Goal: Task Accomplishment & Management: Complete application form

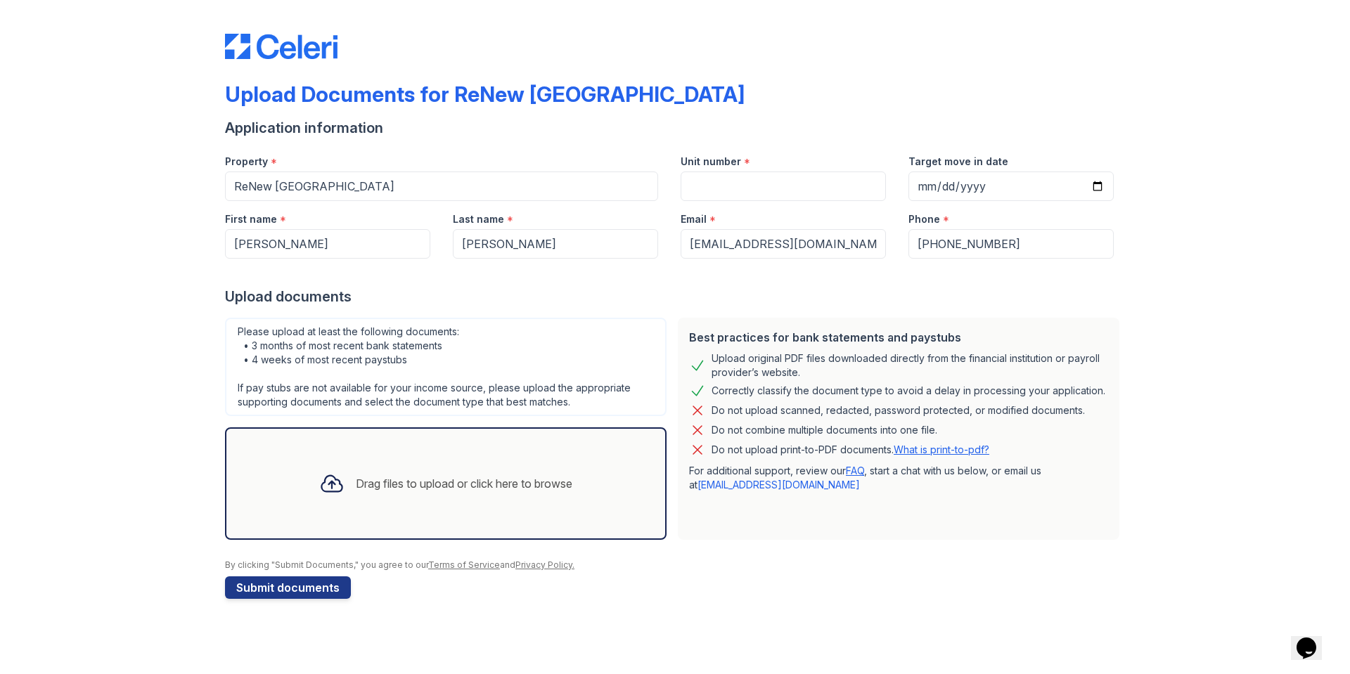
click at [390, 493] on div "Drag files to upload or click here to browse" at bounding box center [446, 484] width 276 height 48
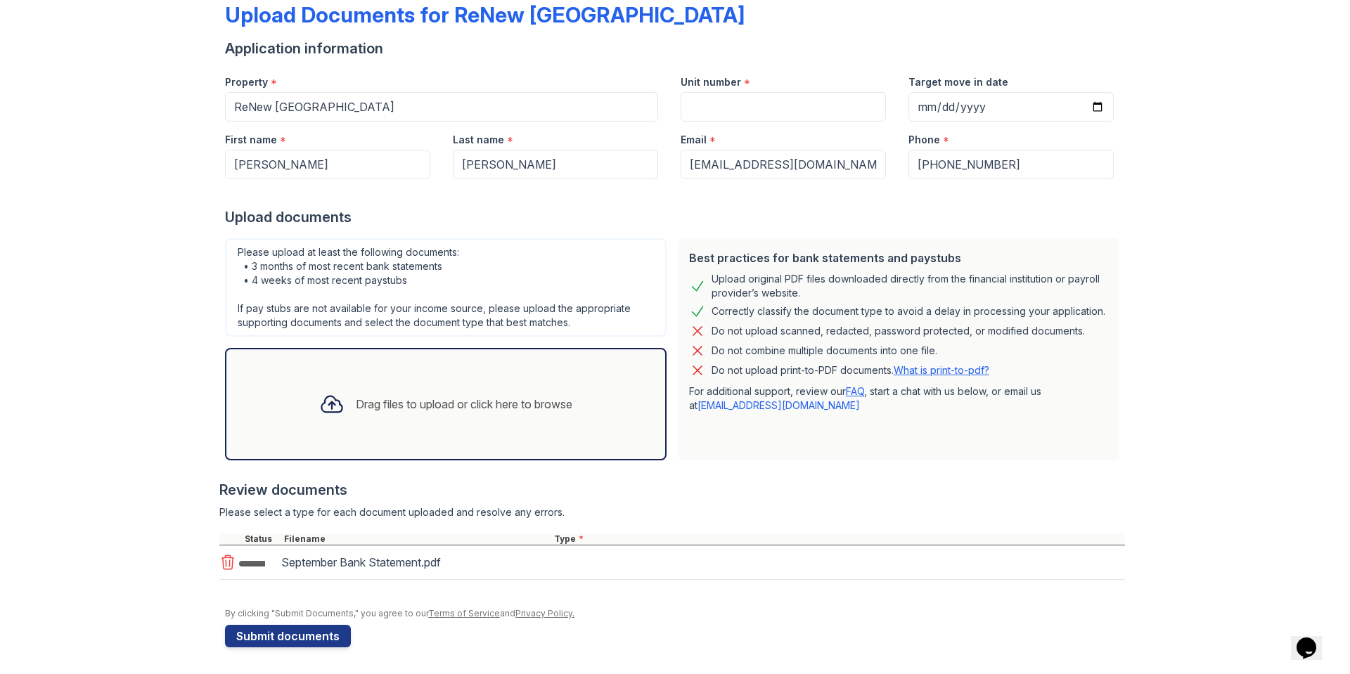
scroll to position [81, 0]
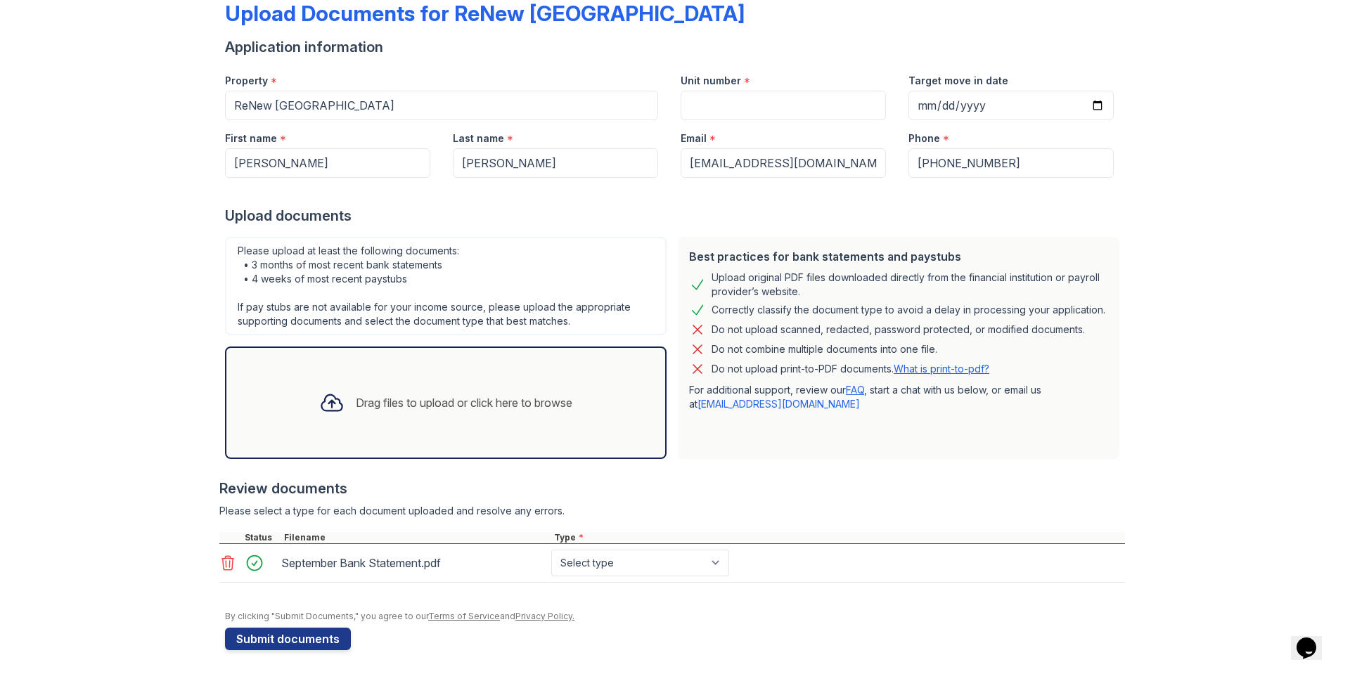
click at [425, 399] on div "Drag files to upload or click here to browse" at bounding box center [464, 402] width 217 height 17
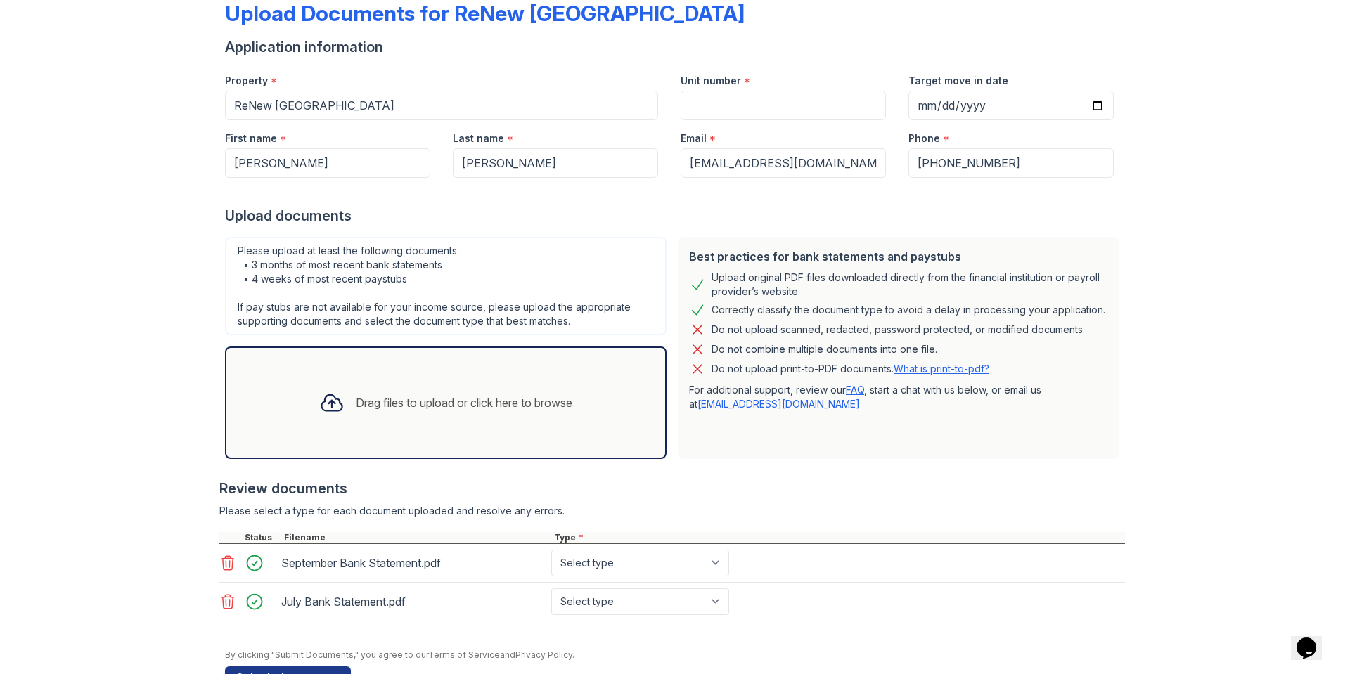
click at [464, 400] on div "Drag files to upload or click here to browse" at bounding box center [464, 402] width 217 height 17
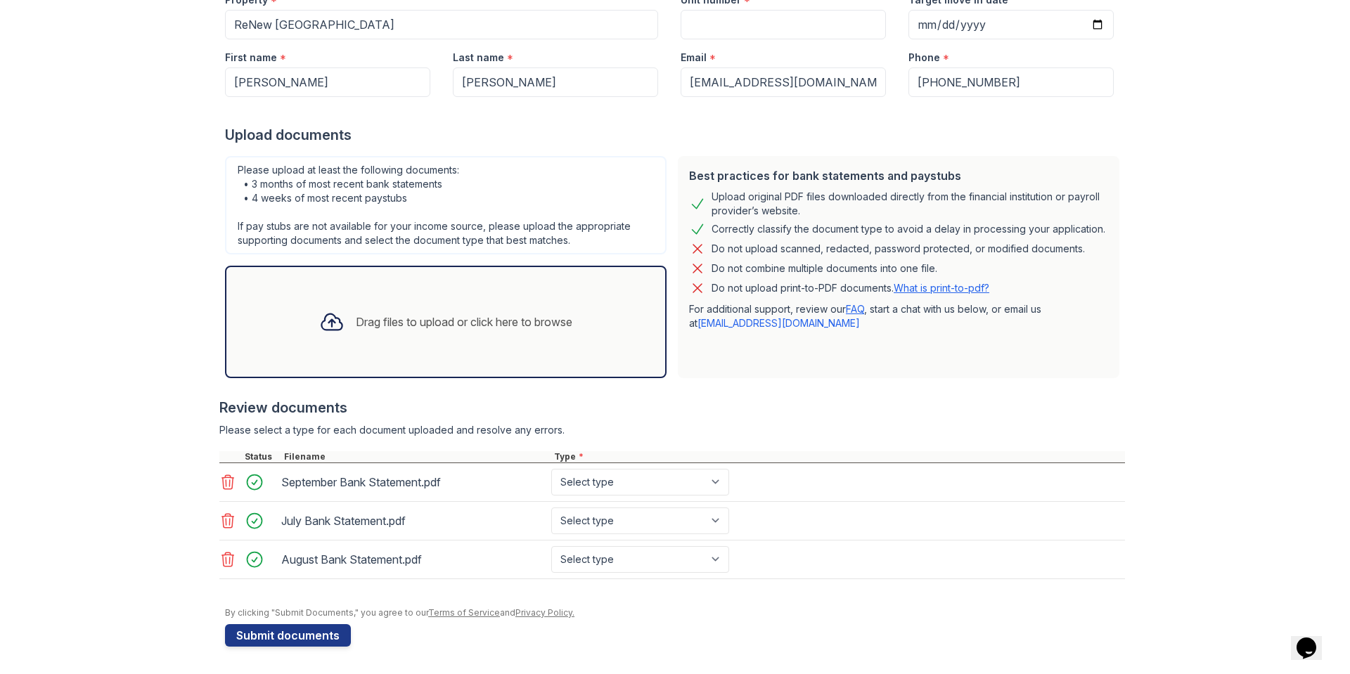
scroll to position [162, 0]
click at [661, 486] on select "Select type Paystub Bank Statement Offer Letter Tax Documents Benefit Award Let…" at bounding box center [640, 481] width 178 height 27
select select "bank_statement"
click at [551, 468] on select "Select type Paystub Bank Statement Offer Letter Tax Documents Benefit Award Let…" at bounding box center [640, 481] width 178 height 27
click at [648, 513] on select "Select type Paystub Bank Statement Offer Letter Tax Documents Benefit Award Let…" at bounding box center [640, 520] width 178 height 27
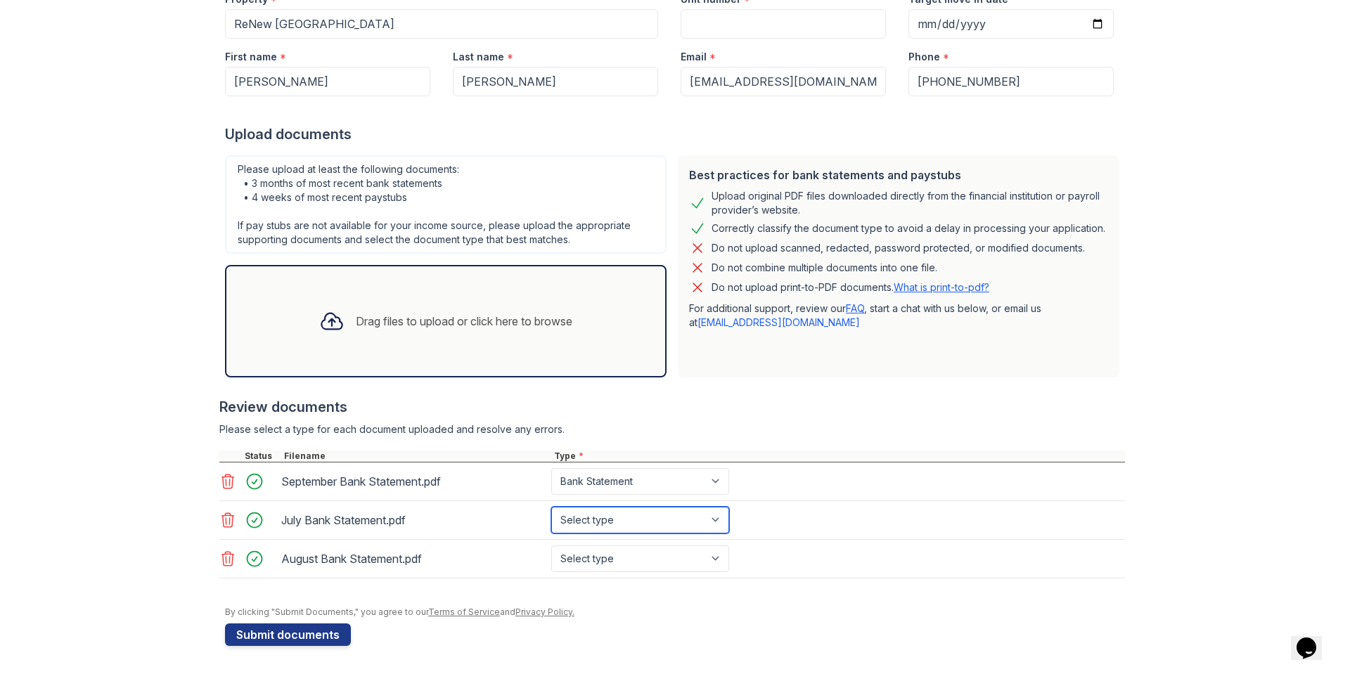
select select "bank_statement"
click at [551, 507] on select "Select type Paystub Bank Statement Offer Letter Tax Documents Benefit Award Let…" at bounding box center [640, 520] width 178 height 27
click at [624, 555] on select "Select type Paystub Bank Statement Offer Letter Tax Documents Benefit Award Let…" at bounding box center [640, 559] width 178 height 27
select select "bank_statement"
click at [551, 546] on select "Select type Paystub Bank Statement Offer Letter Tax Documents Benefit Award Let…" at bounding box center [640, 559] width 178 height 27
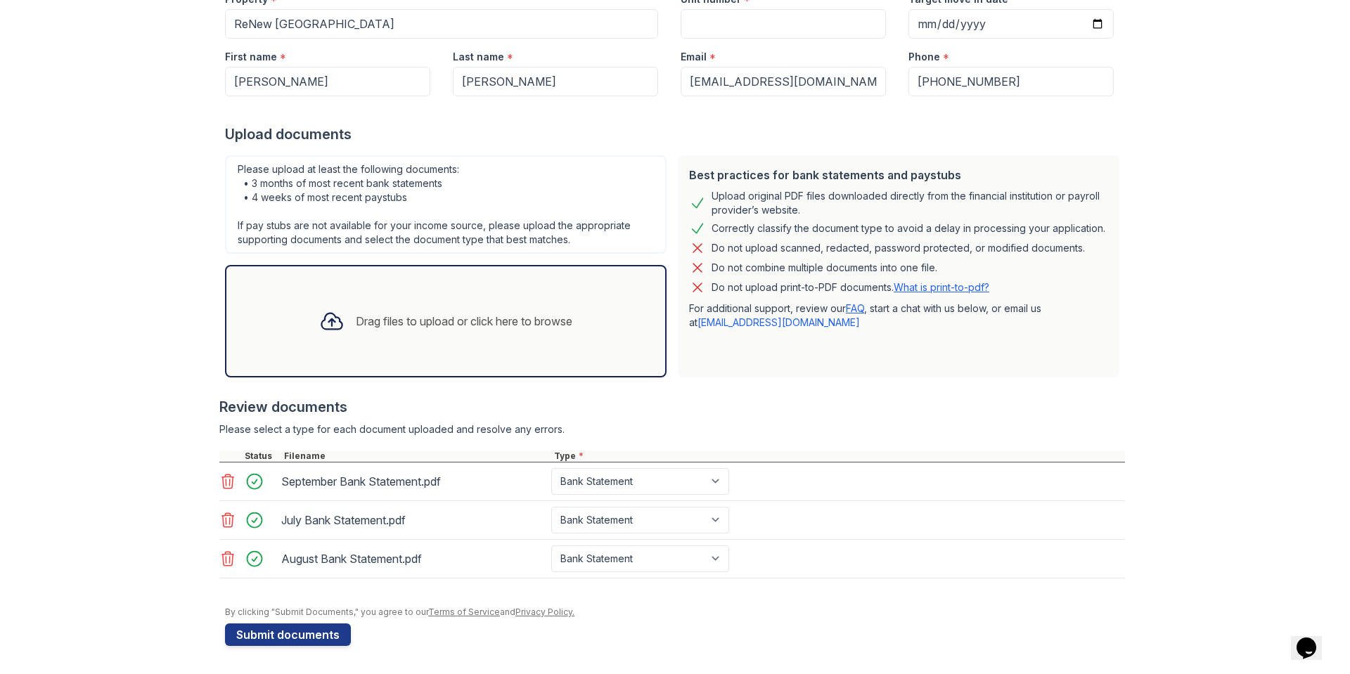
click at [350, 306] on div "Drag files to upload or click here to browse" at bounding box center [446, 321] width 276 height 48
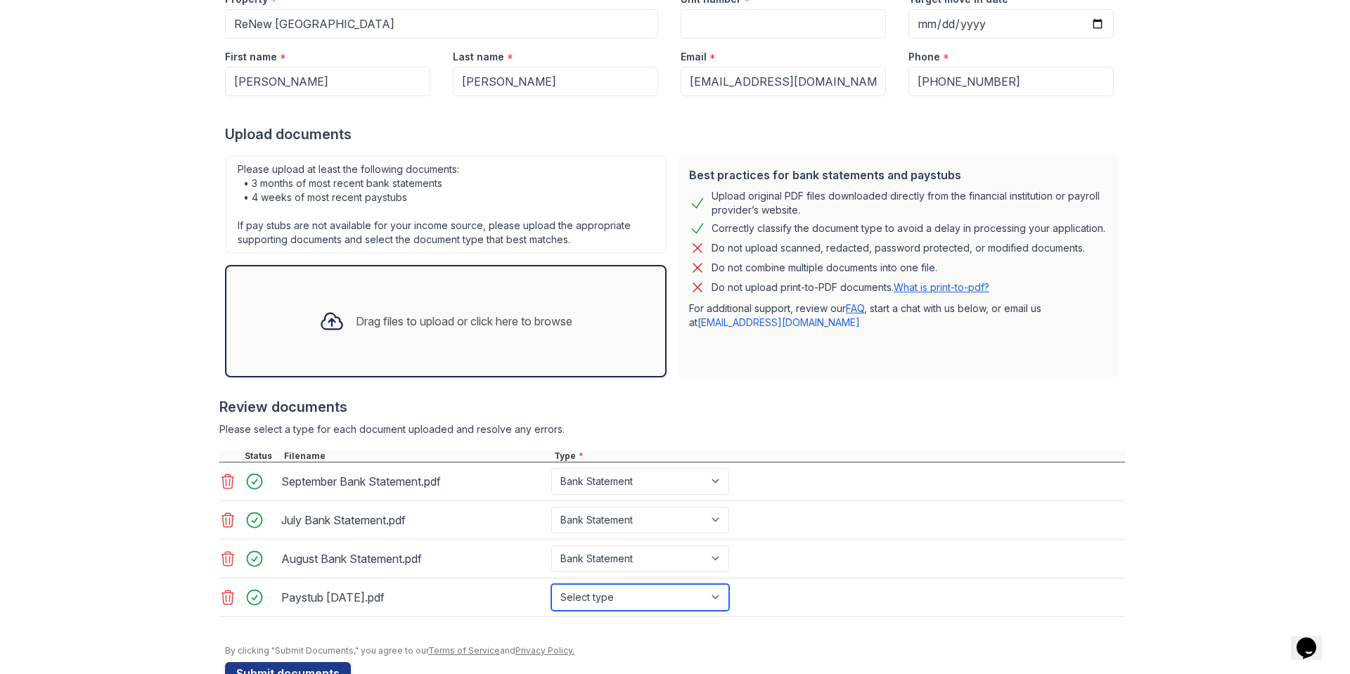
click at [636, 604] on select "Select type Paystub Bank Statement Offer Letter Tax Documents Benefit Award Let…" at bounding box center [640, 597] width 178 height 27
select select "paystub"
click at [551, 584] on select "Select type Paystub Bank Statement Offer Letter Tax Documents Benefit Award Let…" at bounding box center [640, 597] width 178 height 27
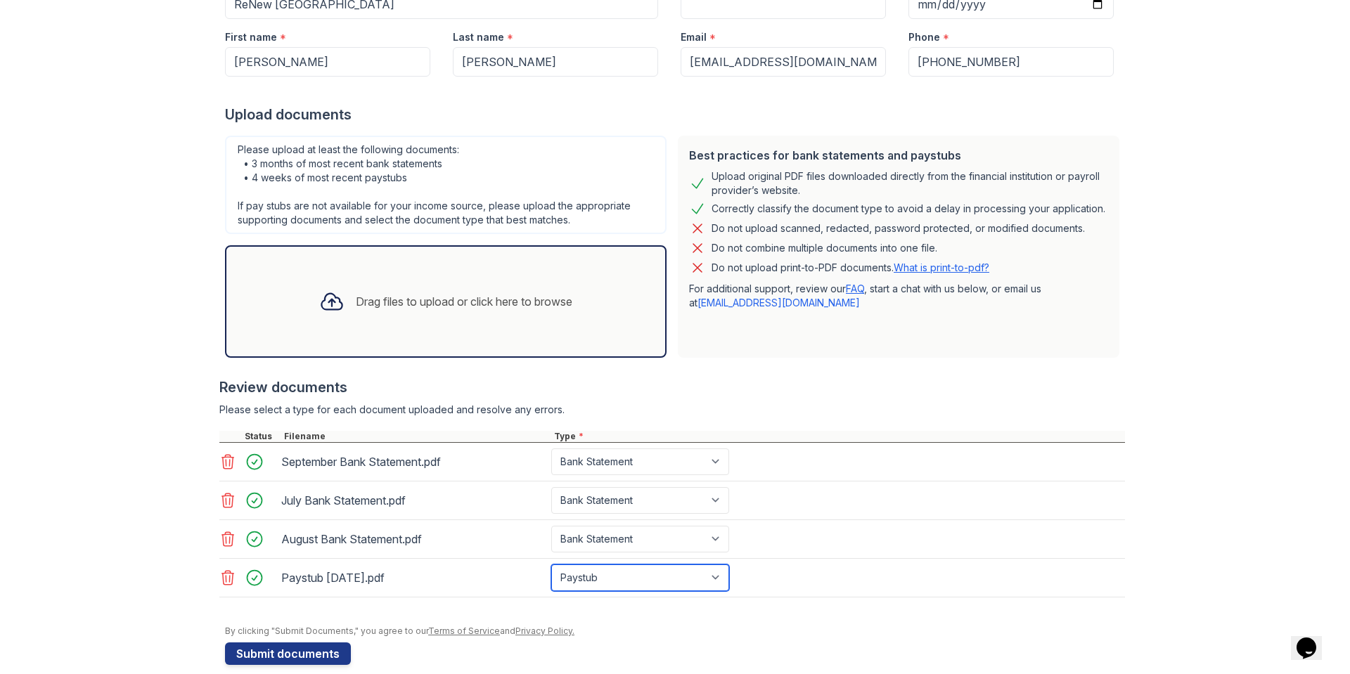
scroll to position [201, 0]
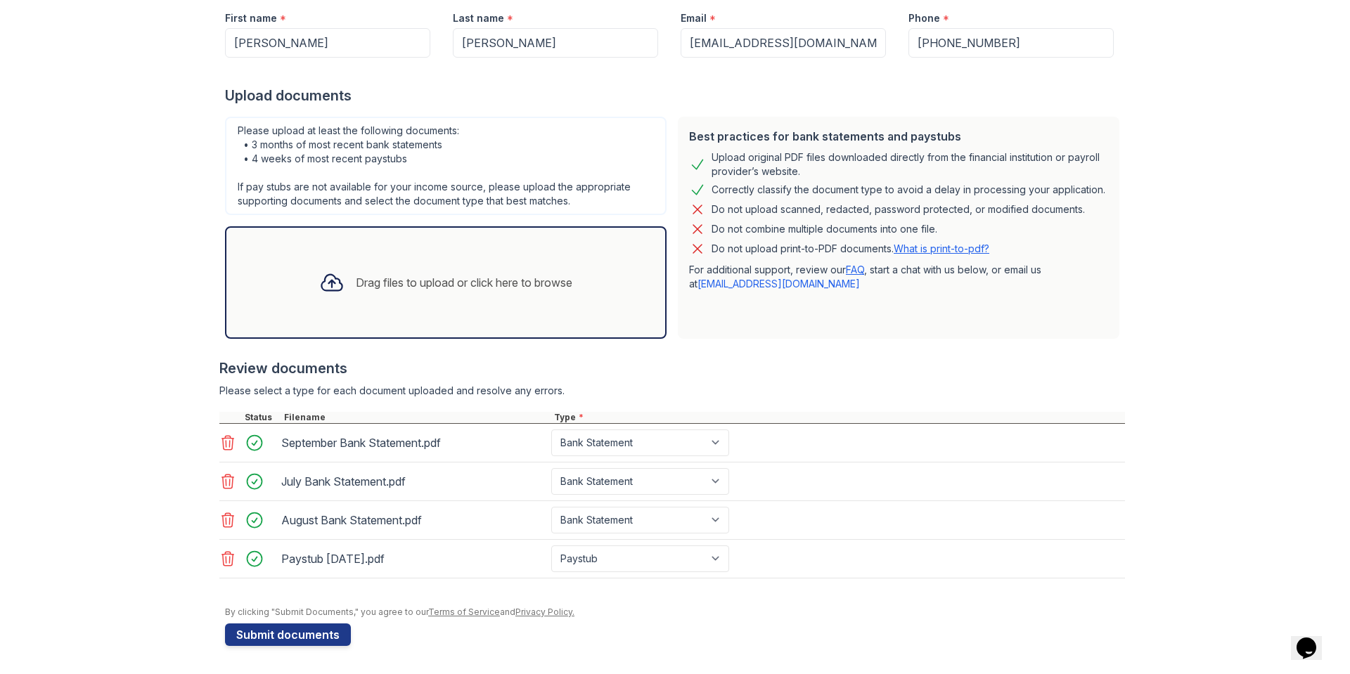
click at [439, 278] on div "Drag files to upload or click here to browse" at bounding box center [464, 282] width 217 height 17
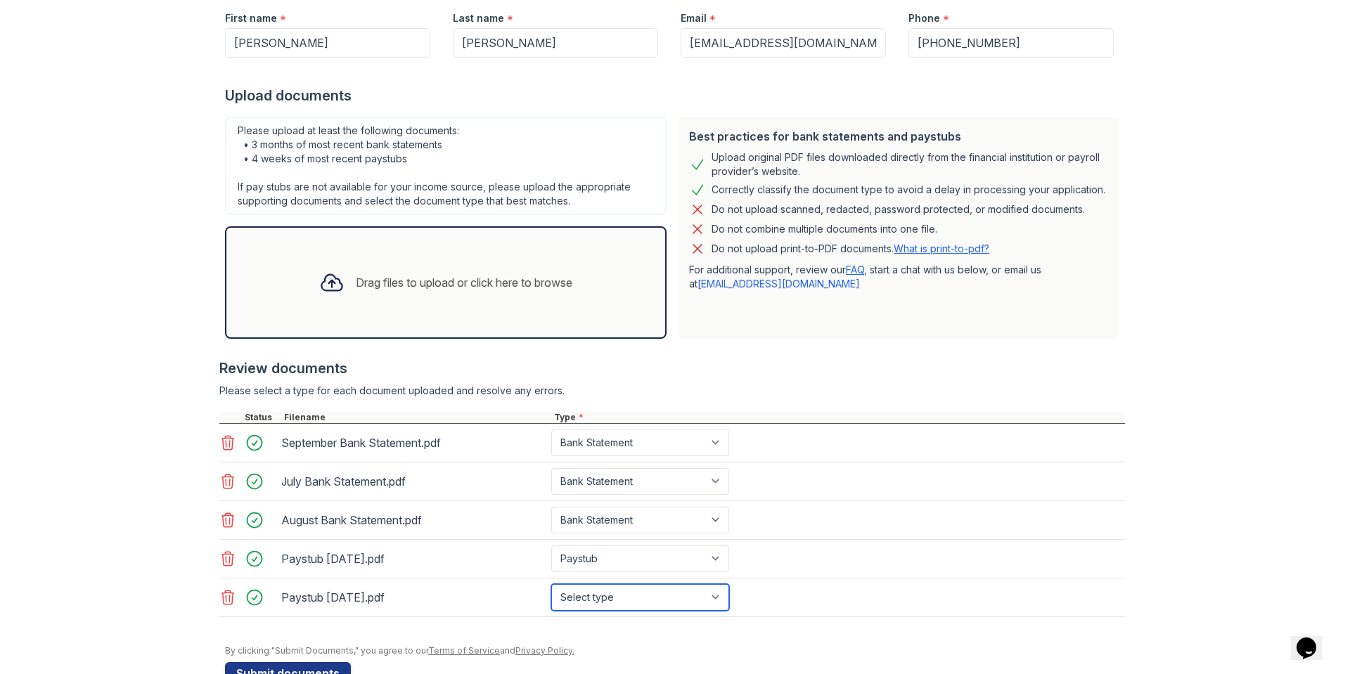
click at [626, 605] on select "Select type Paystub Bank Statement Offer Letter Tax Documents Benefit Award Let…" at bounding box center [640, 597] width 178 height 27
select select "paystub"
click at [551, 584] on select "Select type Paystub Bank Statement Offer Letter Tax Documents Benefit Award Let…" at bounding box center [640, 597] width 178 height 27
click at [396, 266] on div "Drag files to upload or click here to browse" at bounding box center [446, 283] width 276 height 48
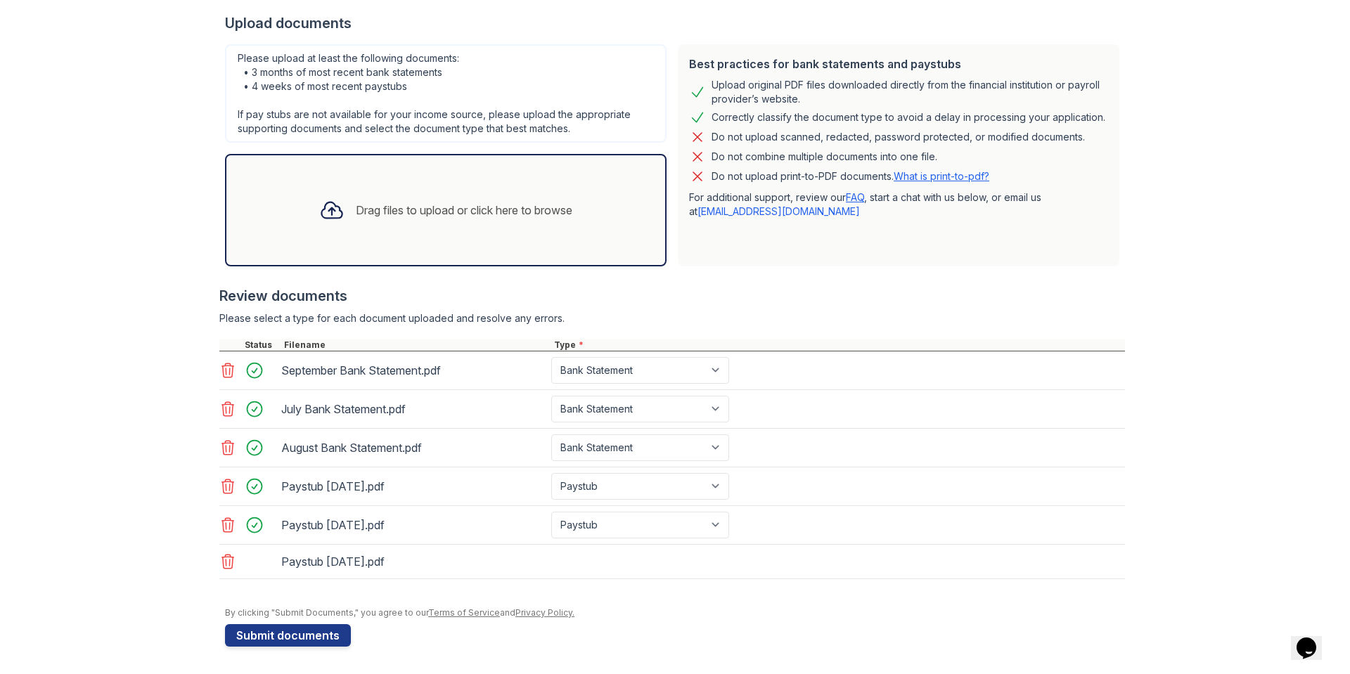
scroll to position [274, 0]
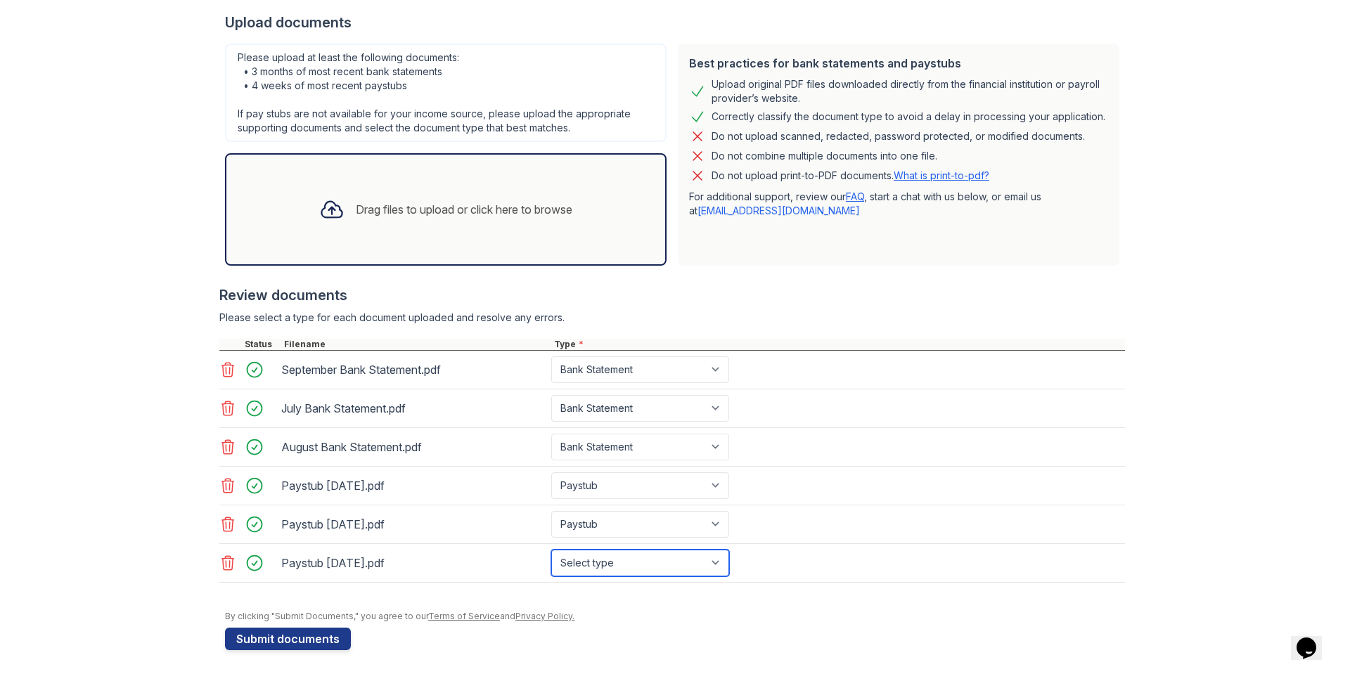
click at [610, 566] on select "Select type Paystub Bank Statement Offer Letter Tax Documents Benefit Award Let…" at bounding box center [640, 563] width 178 height 27
select select "paystub"
click at [551, 550] on select "Select type Paystub Bank Statement Offer Letter Tax Documents Benefit Award Let…" at bounding box center [640, 563] width 178 height 27
click at [326, 229] on div "Drag files to upload or click here to browse" at bounding box center [446, 210] width 276 height 48
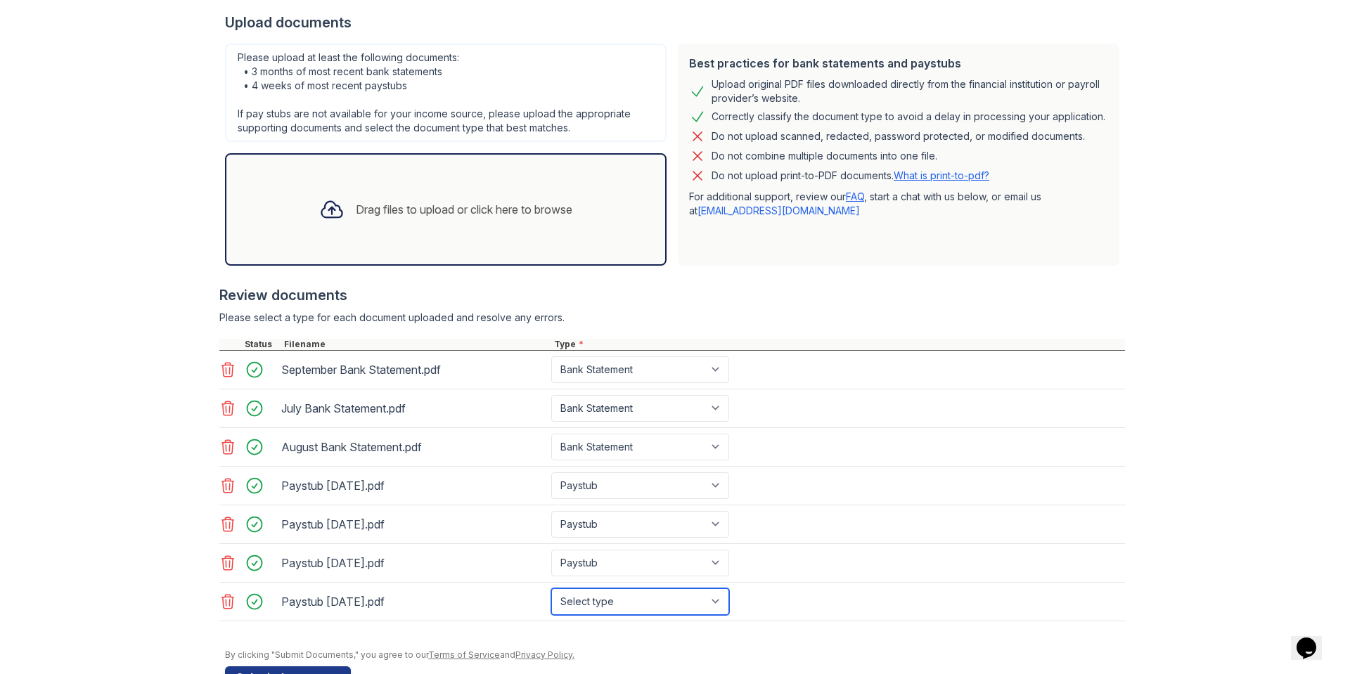
click at [600, 598] on select "Select type Paystub Bank Statement Offer Letter Tax Documents Benefit Award Let…" at bounding box center [640, 602] width 178 height 27
select select "paystub"
click at [551, 589] on select "Select type Paystub Bank Statement Offer Letter Tax Documents Benefit Award Let…" at bounding box center [640, 602] width 178 height 27
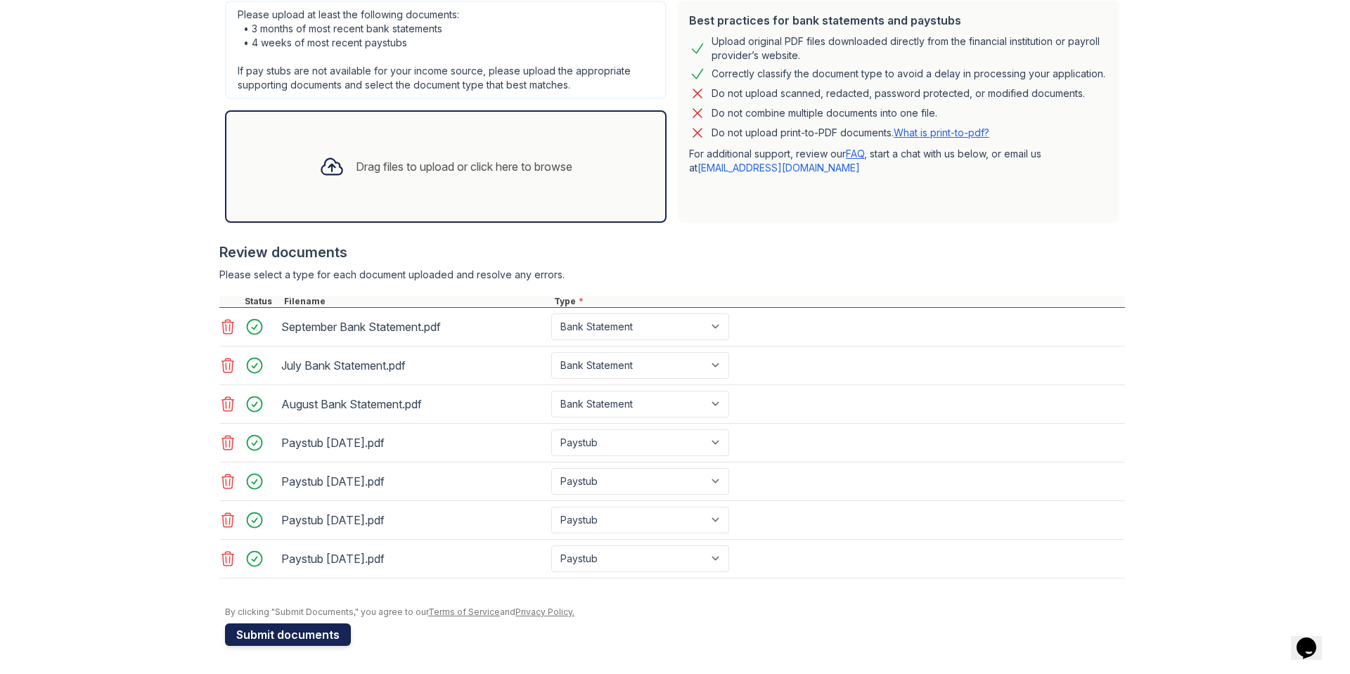
click at [271, 631] on button "Submit documents" at bounding box center [288, 635] width 126 height 22
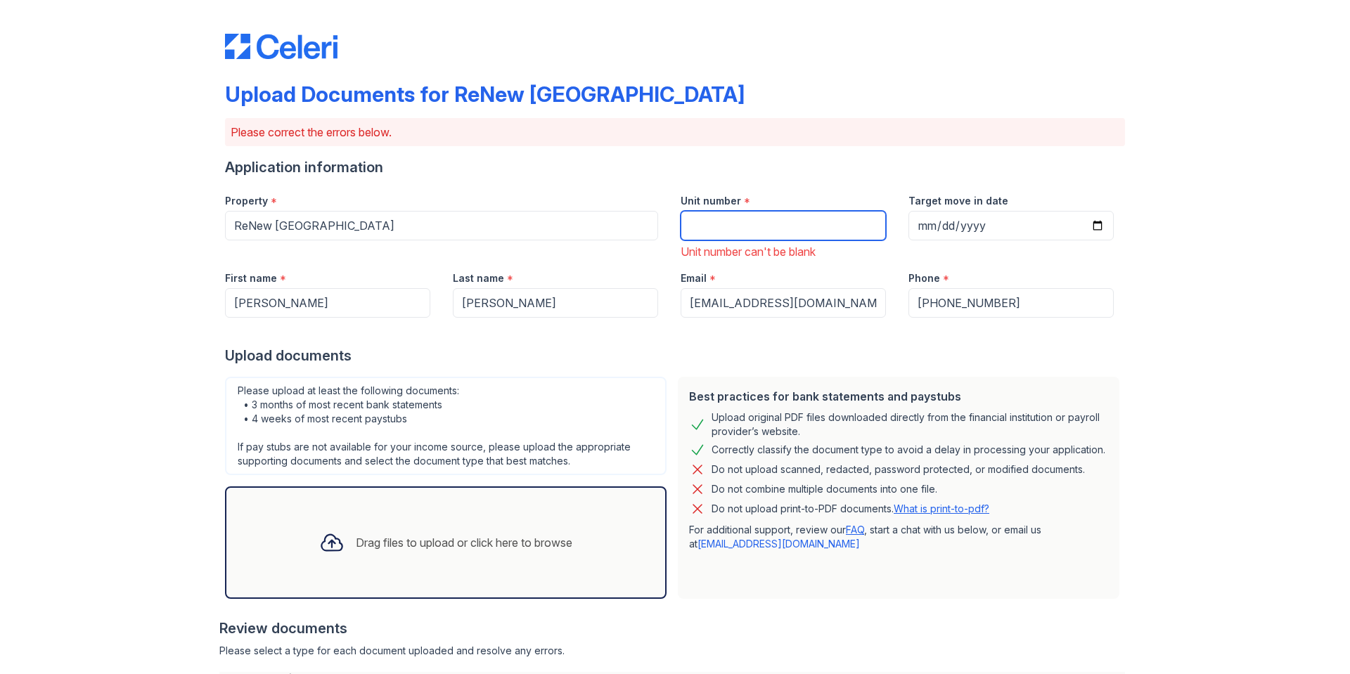
click at [796, 224] on input "Unit number" at bounding box center [783, 226] width 205 height 30
type input "101"
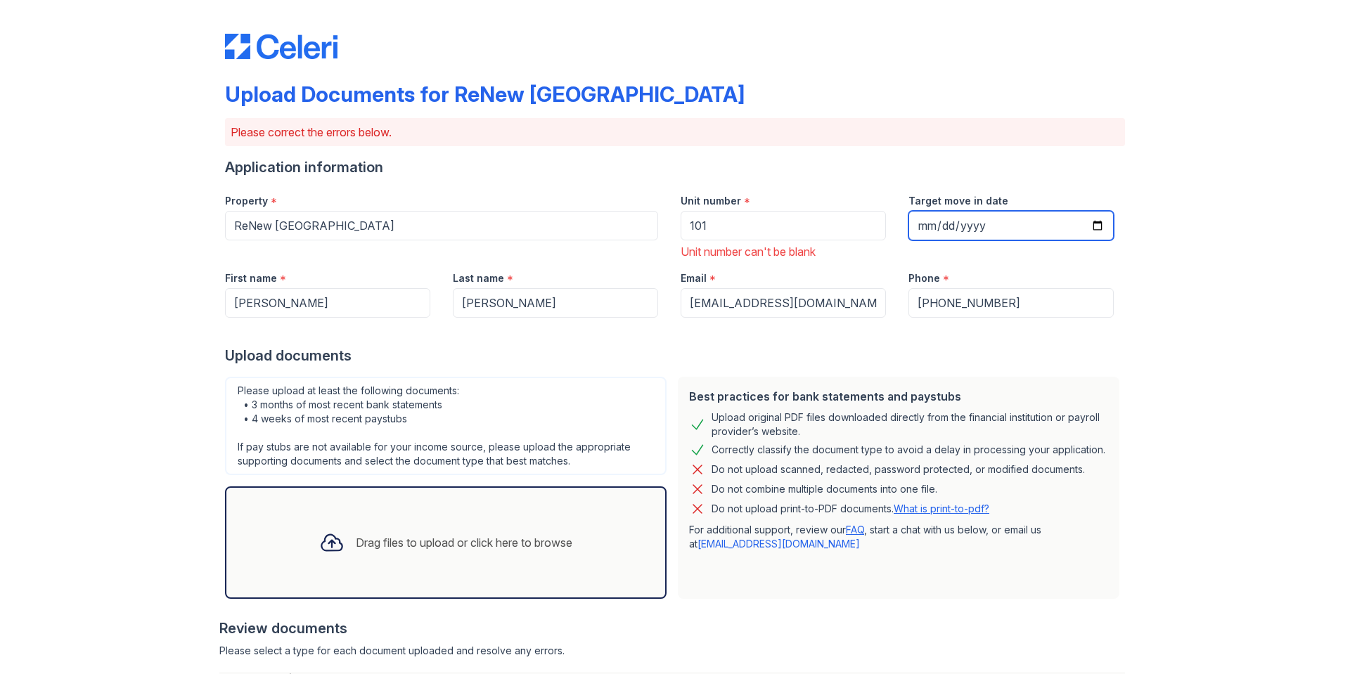
click at [911, 221] on input "Target move in date" at bounding box center [1010, 226] width 205 height 30
type input "[DATE]"
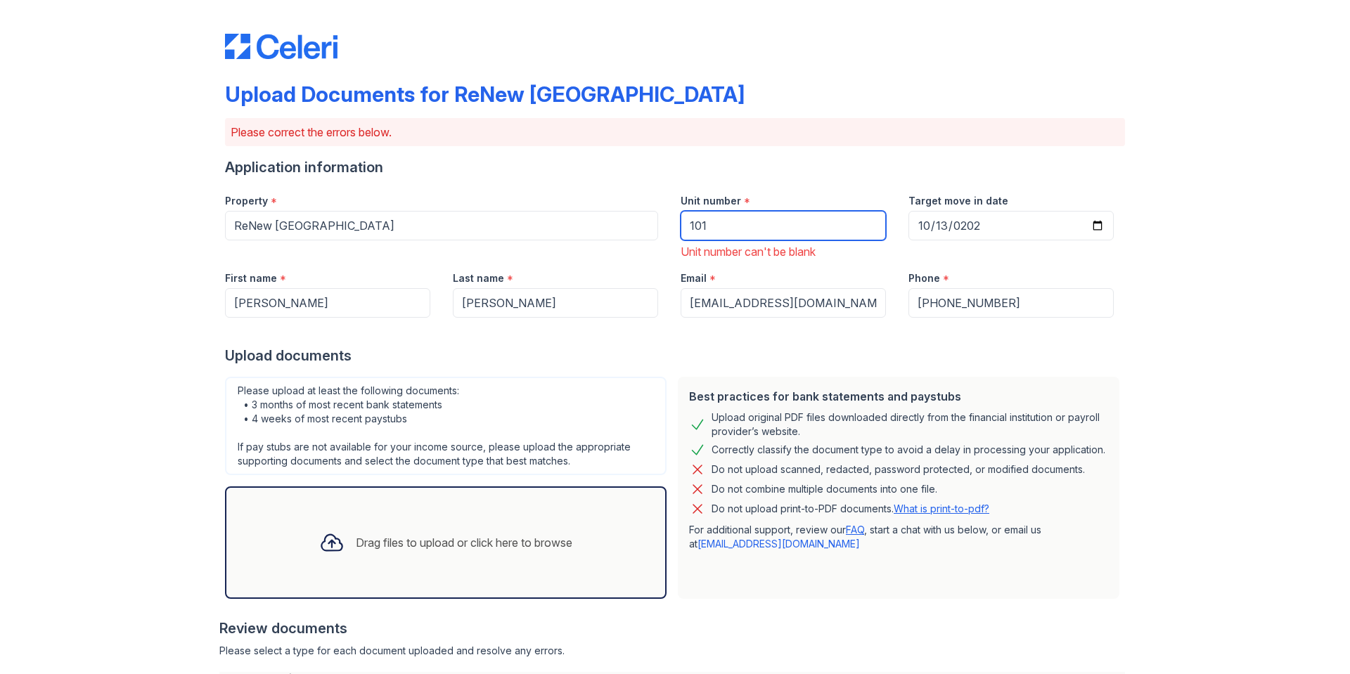
click at [795, 229] on input "101" at bounding box center [783, 226] width 205 height 30
click at [570, 309] on input "[PERSON_NAME]" at bounding box center [555, 303] width 205 height 30
click at [137, 326] on div "Upload Documents for ReNew [GEOGRAPHIC_DATA] Please correct the errors below. A…" at bounding box center [674, 525] width 1305 height 1050
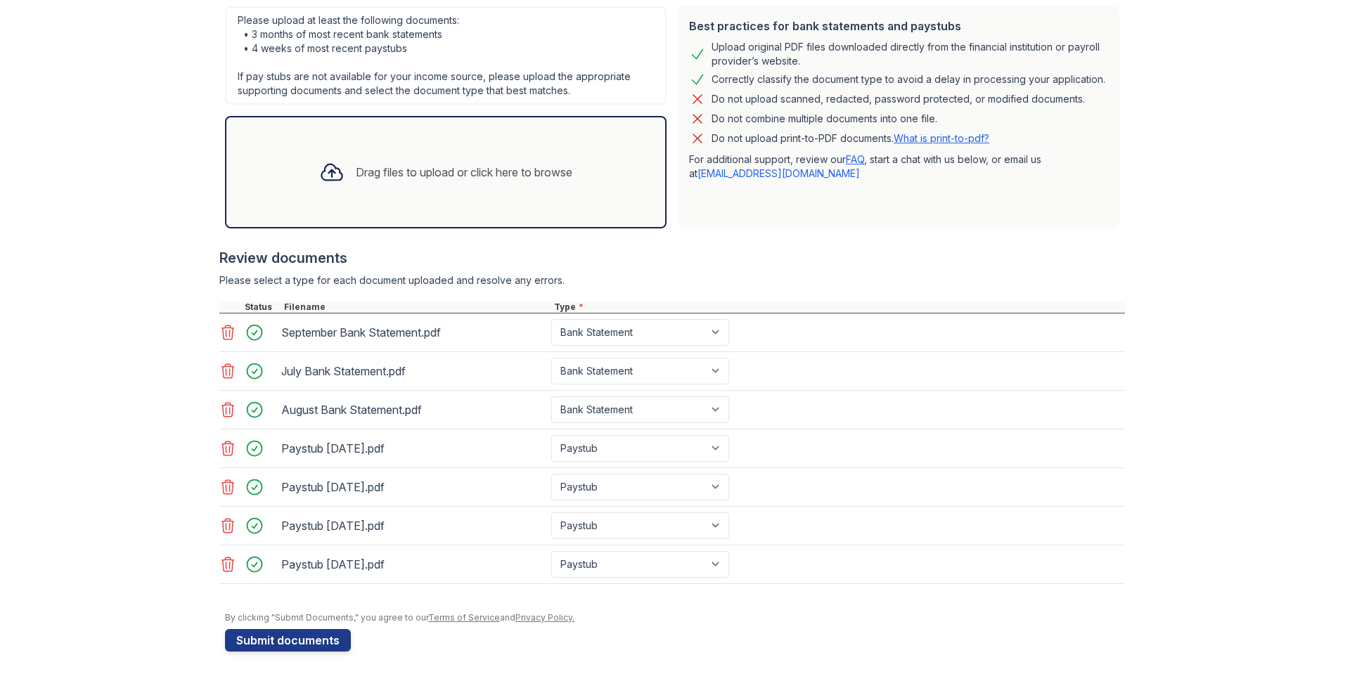
scroll to position [376, 0]
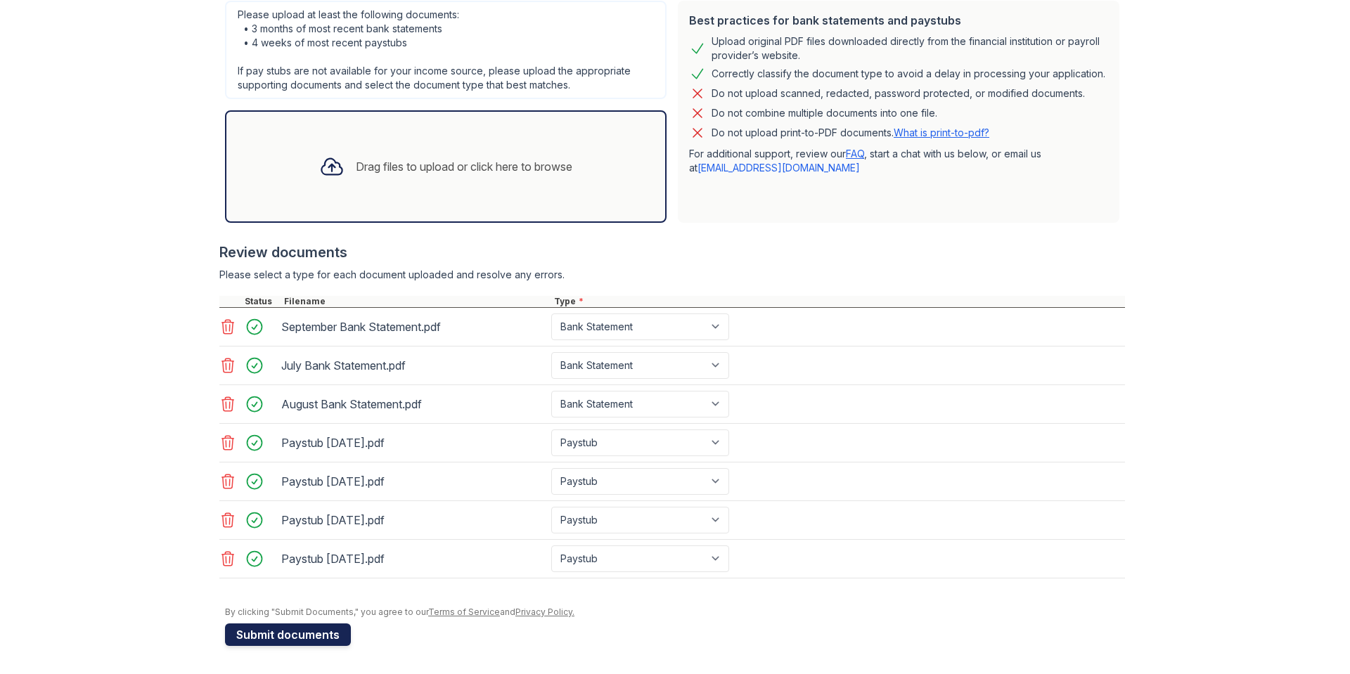
click at [250, 631] on button "Submit documents" at bounding box center [288, 635] width 126 height 22
